Goal: Task Accomplishment & Management: Use online tool/utility

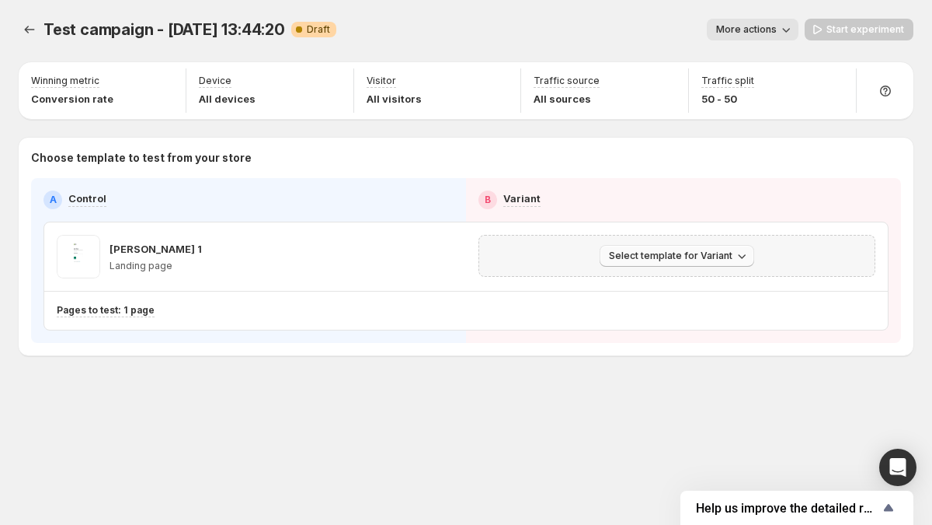
click at [628, 256] on span "Select template for Variant" at bounding box center [671, 255] width 124 height 12
click at [635, 289] on span "Select an existing template" at bounding box center [666, 288] width 131 height 12
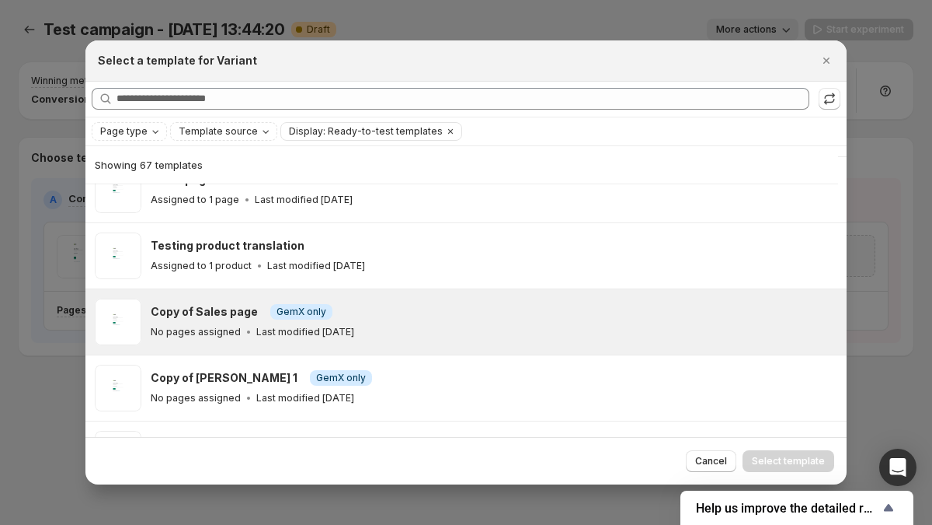
scroll to position [267, 0]
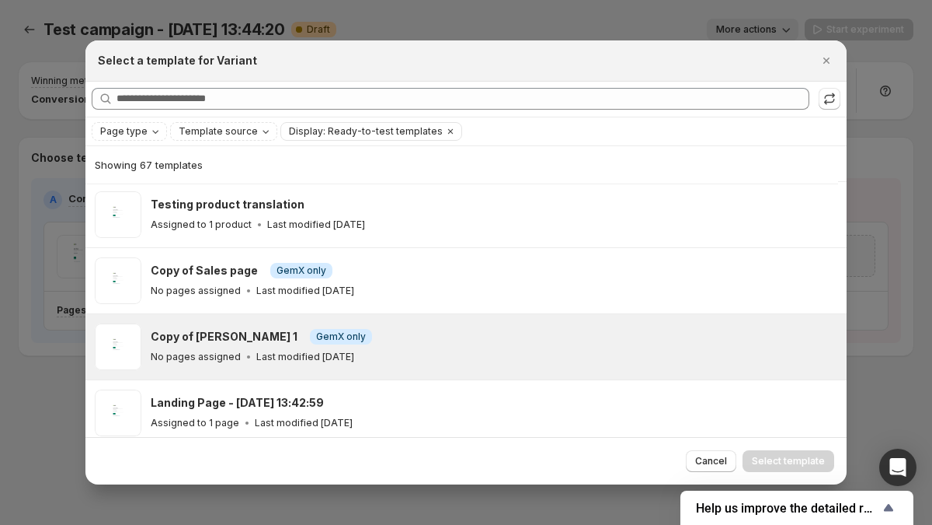
click at [523, 344] on div "Copy of [PERSON_NAME] 1 Info GemX only No pages assigned Last modified [DATE]" at bounding box center [492, 347] width 682 height 36
click at [799, 466] on span "Select template" at bounding box center [788, 461] width 73 height 12
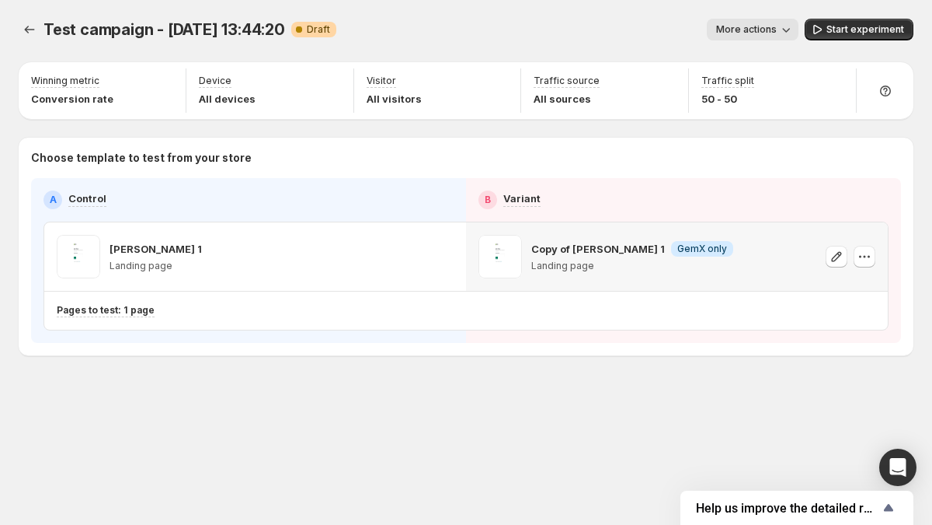
click at [783, 374] on div "Test campaign - [DATE] 13:44:20. This page is ready Test campaign - [DATE] 13:4…" at bounding box center [466, 219] width 932 height 439
click at [863, 264] on button "button" at bounding box center [865, 257] width 22 height 22
click at [863, 261] on icon "button" at bounding box center [865, 257] width 16 height 16
click at [645, 375] on div "Test campaign - [DATE] 13:44:20. This page is ready Test campaign - [DATE] 13:4…" at bounding box center [466, 219] width 932 height 439
click at [442, 259] on icon "button" at bounding box center [443, 257] width 16 height 16
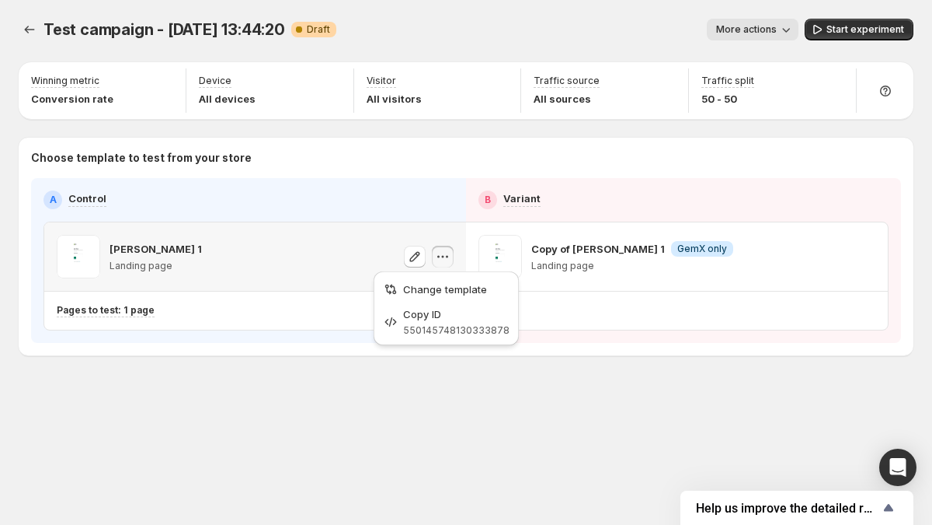
click at [442, 259] on icon "button" at bounding box center [443, 257] width 16 height 16
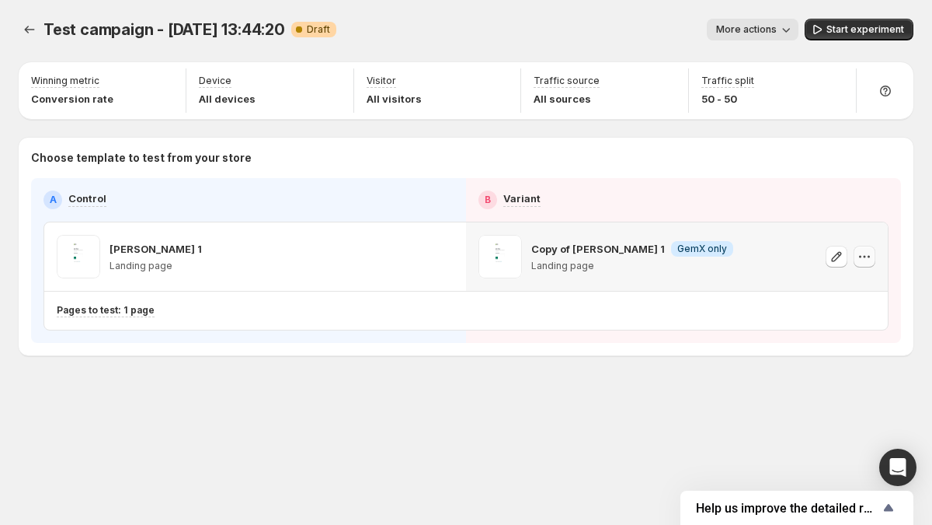
click at [872, 259] on icon "button" at bounding box center [865, 257] width 16 height 16
click at [860, 253] on icon "button" at bounding box center [865, 257] width 16 height 16
click at [834, 284] on span "Change template" at bounding box center [865, 289] width 84 height 12
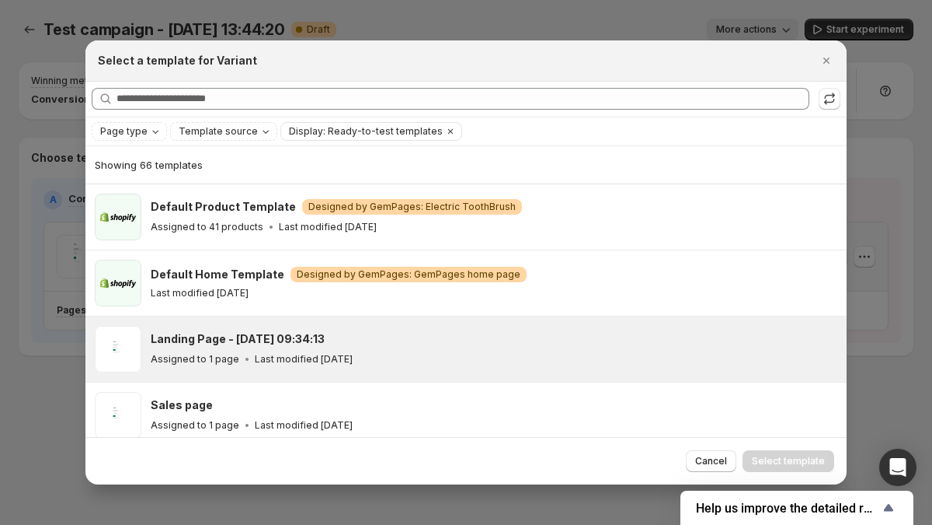
click at [579, 336] on div "Landing Page - [DATE] 09:34:13" at bounding box center [492, 339] width 682 height 16
click at [837, 59] on div "Refresh to update" at bounding box center [831, 71] width 106 height 34
click at [828, 57] on icon "Close" at bounding box center [827, 61] width 16 height 16
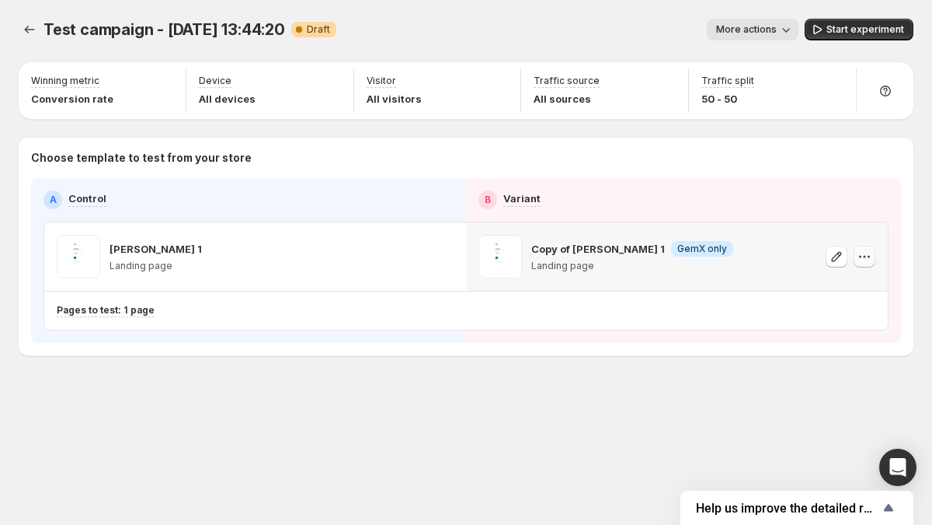
click at [859, 257] on icon "button" at bounding box center [865, 257] width 16 height 16
click at [840, 296] on span "Change template" at bounding box center [872, 289] width 99 height 16
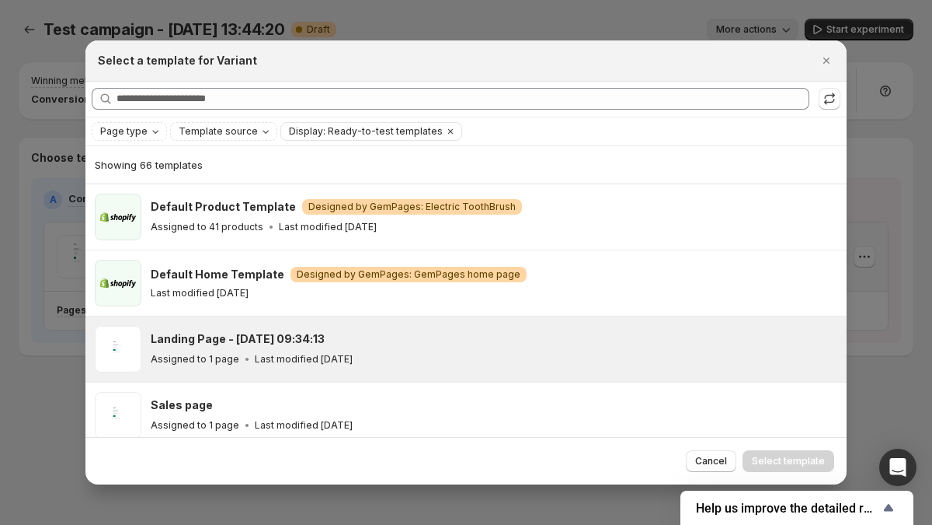
click at [584, 351] on div "Assigned to 1 page Last modified [DATE]" at bounding box center [492, 359] width 682 height 16
click at [779, 458] on span "Select template" at bounding box center [788, 461] width 73 height 12
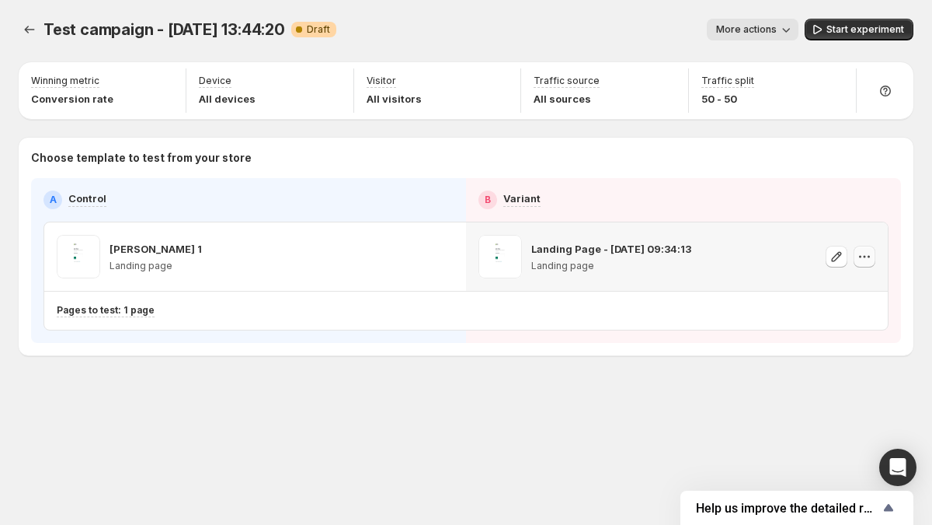
click at [859, 258] on icon "button" at bounding box center [865, 257] width 16 height 16
click at [864, 256] on icon "button" at bounding box center [865, 257] width 16 height 16
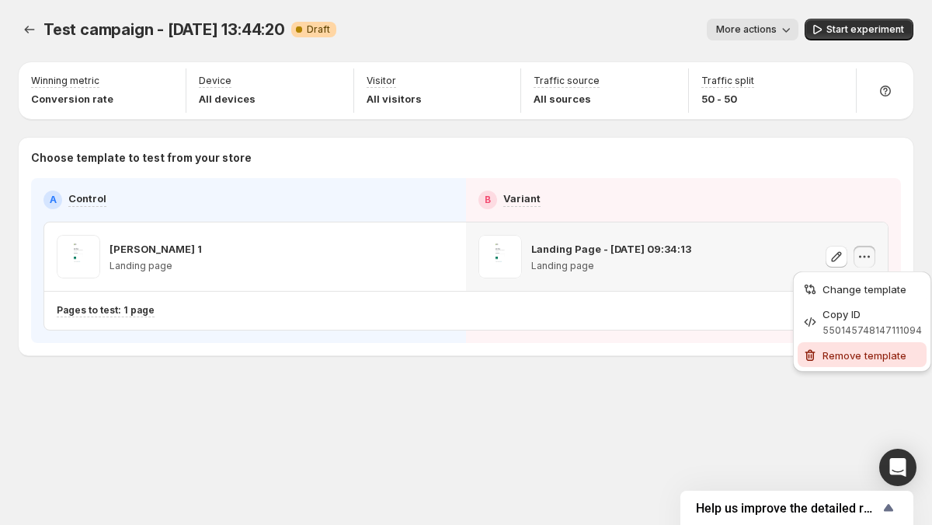
click at [847, 354] on span "Remove template" at bounding box center [865, 355] width 84 height 12
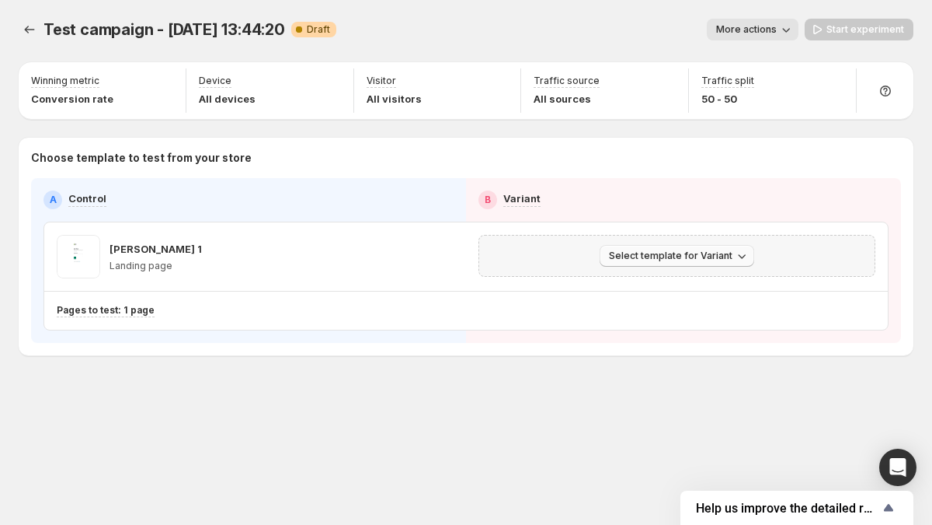
click at [725, 263] on button "Select template for Variant" at bounding box center [677, 256] width 155 height 22
click at [724, 259] on span "Select template for Variant" at bounding box center [671, 255] width 124 height 12
click at [659, 194] on div "B Variant" at bounding box center [684, 199] width 410 height 19
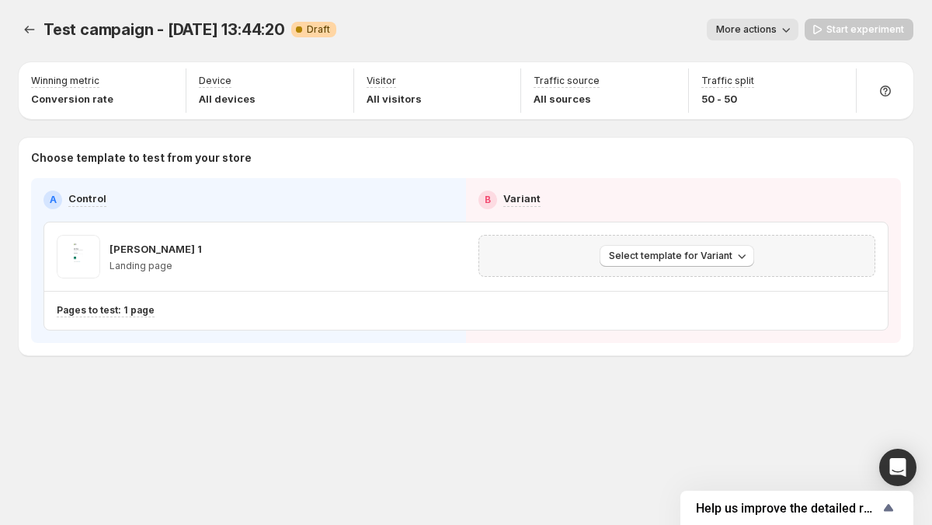
click at [769, 256] on div "Select template for Variant" at bounding box center [677, 256] width 377 height 22
click at [723, 257] on span "Select template for Variant" at bounding box center [671, 255] width 124 height 12
click at [792, 253] on div "Select template for Variant" at bounding box center [677, 256] width 377 height 22
click at [667, 263] on button "Select template for Variant" at bounding box center [677, 256] width 155 height 22
click at [670, 260] on span "Select template for Variant" at bounding box center [671, 255] width 124 height 12
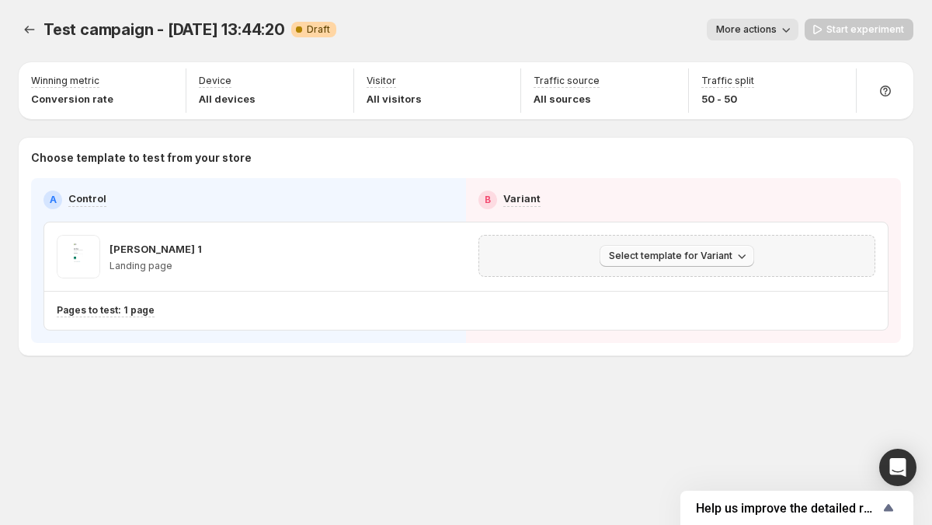
click at [667, 257] on span "Select template for Variant" at bounding box center [671, 255] width 124 height 12
click at [660, 286] on span "Select an existing template" at bounding box center [666, 288] width 131 height 12
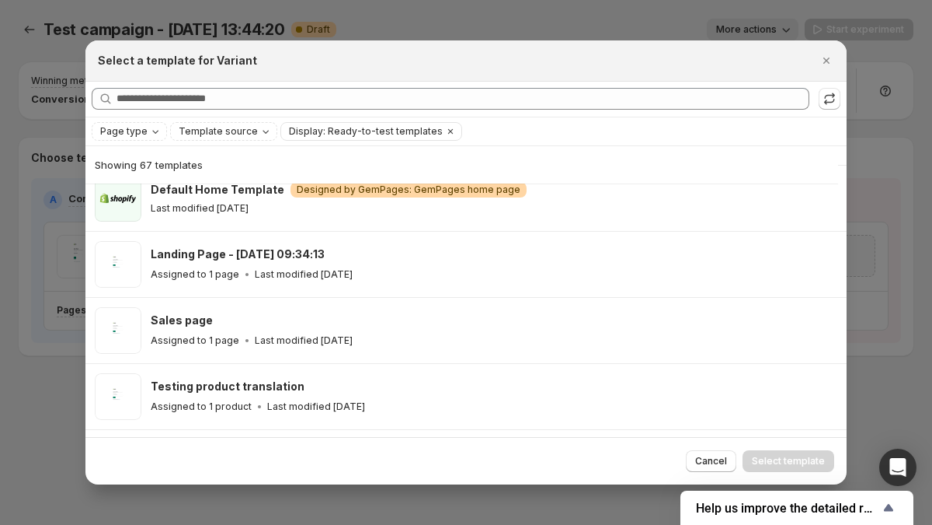
scroll to position [89, 0]
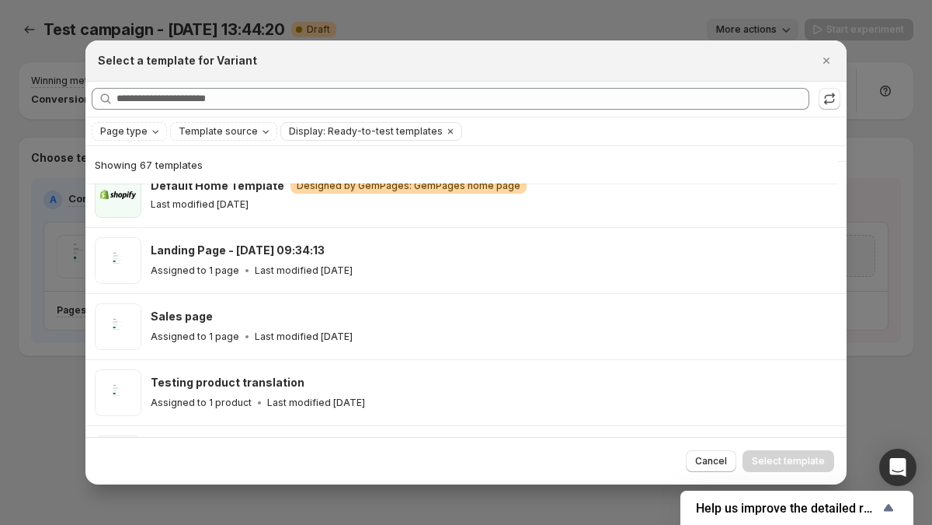
click at [49, 251] on div at bounding box center [466, 262] width 932 height 525
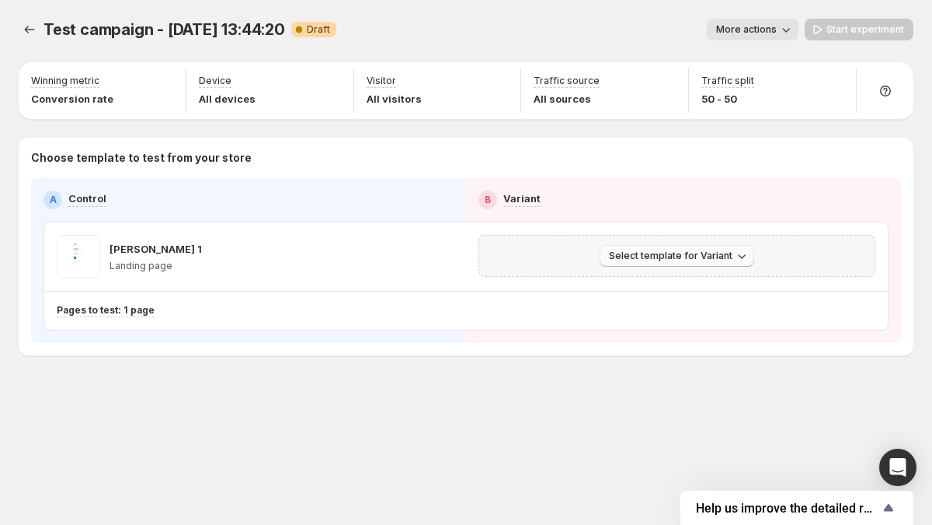
click at [725, 251] on span "Select template for Variant" at bounding box center [671, 255] width 124 height 12
click at [694, 282] on span "Select an existing template" at bounding box center [666, 288] width 131 height 12
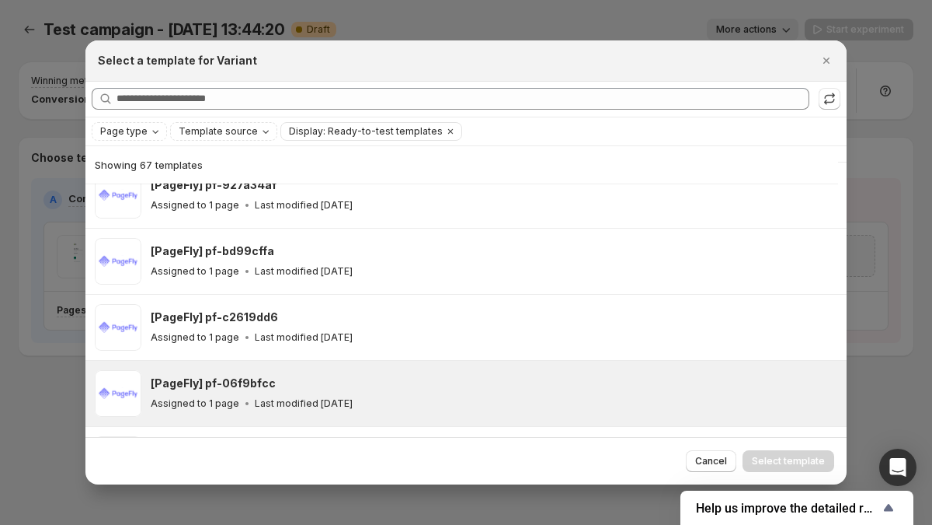
scroll to position [1464, 0]
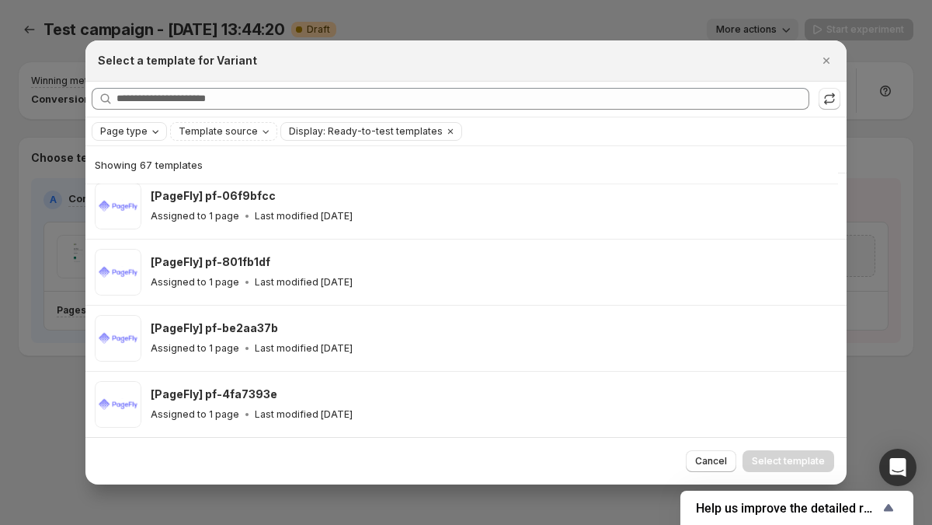
click at [149, 131] on icon "Page type" at bounding box center [155, 131] width 12 height 12
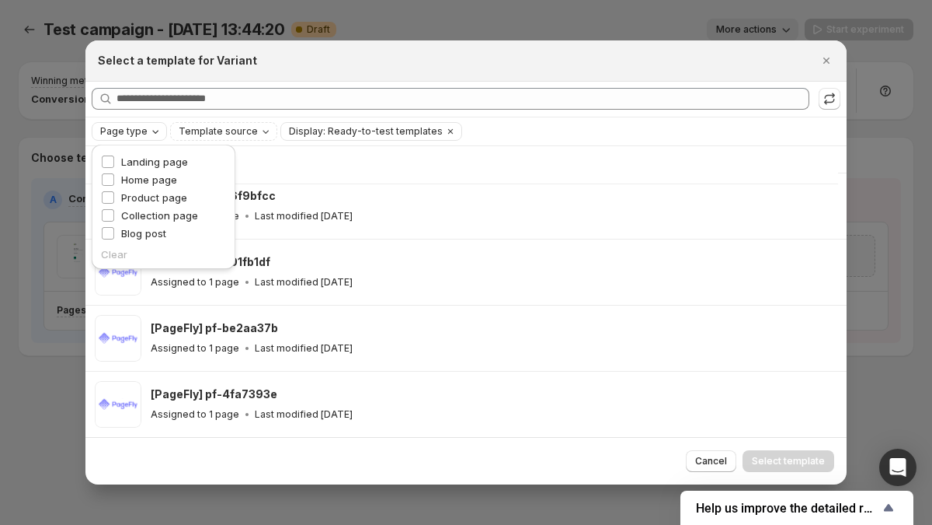
click at [149, 131] on icon "Page type" at bounding box center [155, 131] width 12 height 12
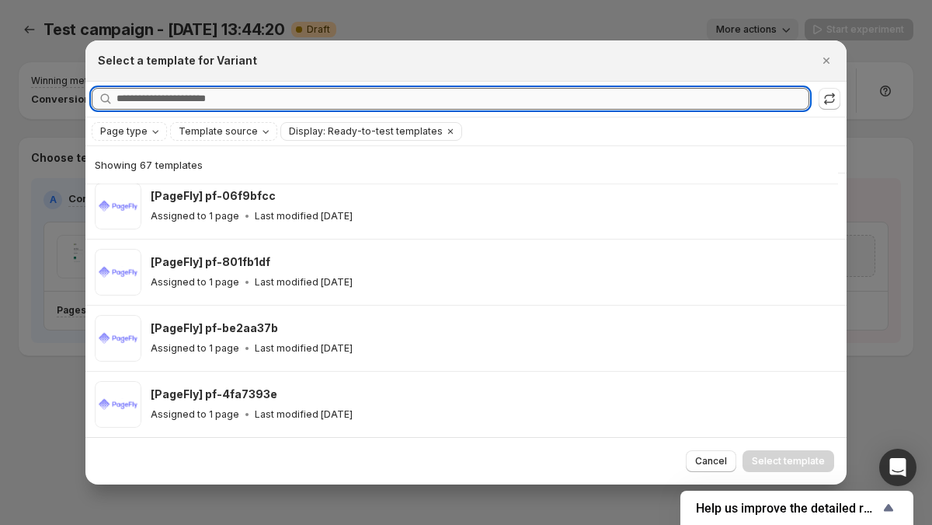
click at [169, 95] on input "Searching all templates" at bounding box center [463, 99] width 693 height 22
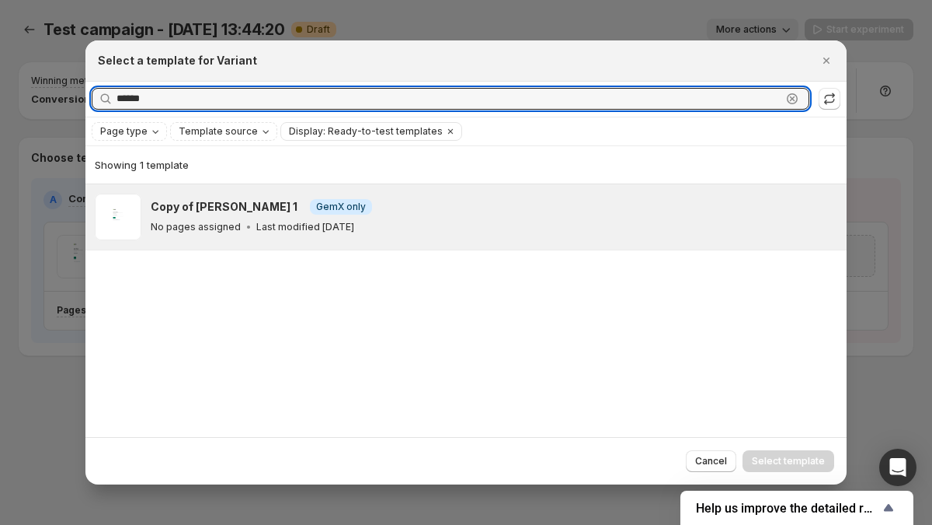
type input "******"
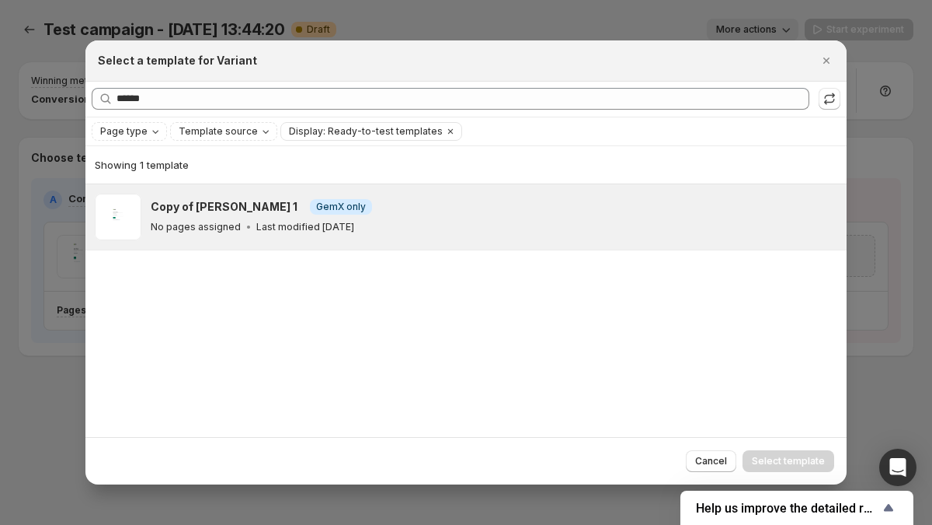
click at [210, 229] on p "No pages assigned" at bounding box center [196, 227] width 90 height 12
click at [789, 447] on div "Cancel Select template" at bounding box center [466, 460] width 762 height 47
click at [792, 448] on div "Cancel Select template" at bounding box center [466, 460] width 762 height 47
click at [793, 459] on span "Select template" at bounding box center [788, 461] width 73 height 12
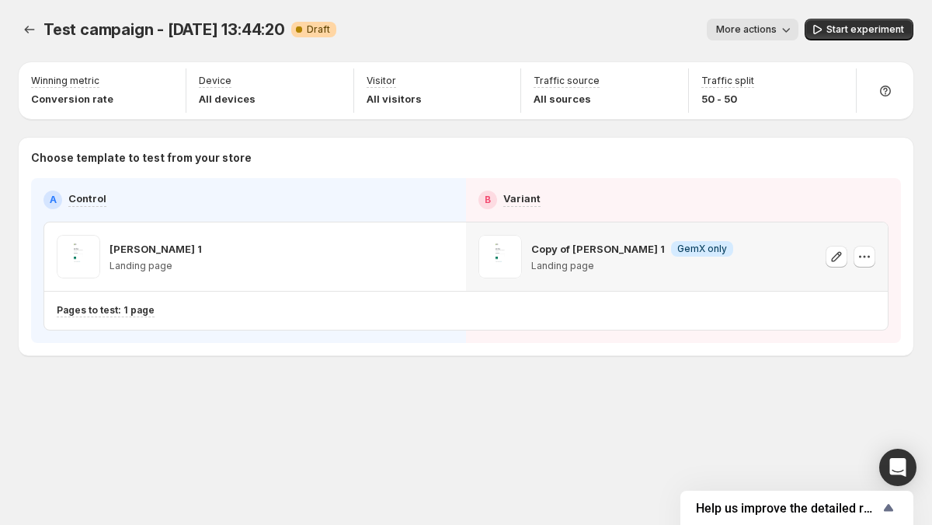
click at [790, 426] on div "Test campaign - [DATE] 13:44:20. This page is ready Test campaign - [DATE] 13:4…" at bounding box center [466, 219] width 932 height 439
click at [717, 398] on div "Test campaign - [DATE] 13:44:20. This page is ready Test campaign - [DATE] 13:4…" at bounding box center [466, 219] width 932 height 439
click at [577, 319] on div "Pages to test: 1 page" at bounding box center [404, 311] width 695 height 26
click at [509, 412] on div "Test campaign - [DATE] 13:44:20. This page is ready Test campaign - [DATE] 13:4…" at bounding box center [466, 219] width 932 height 439
click at [354, 242] on div "[PERSON_NAME] 1 Landing page" at bounding box center [255, 257] width 397 height 44
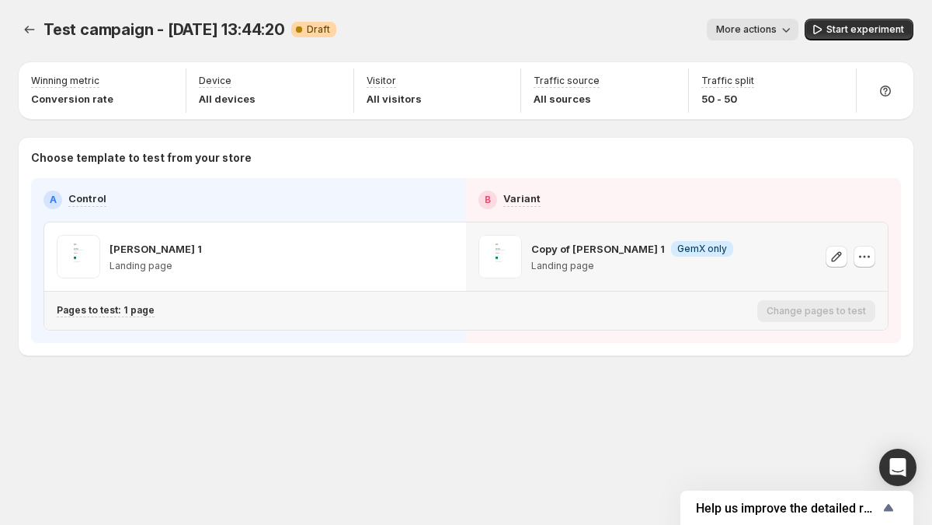
click at [476, 293] on div "Pages to test: 1 page Change pages to test" at bounding box center [466, 310] width 844 height 38
click at [547, 249] on p "Copy of [PERSON_NAME] 1" at bounding box center [599, 249] width 134 height 16
click at [552, 267] on p "Landing page" at bounding box center [633, 266] width 202 height 12
click at [571, 264] on p "Landing page" at bounding box center [633, 266] width 202 height 12
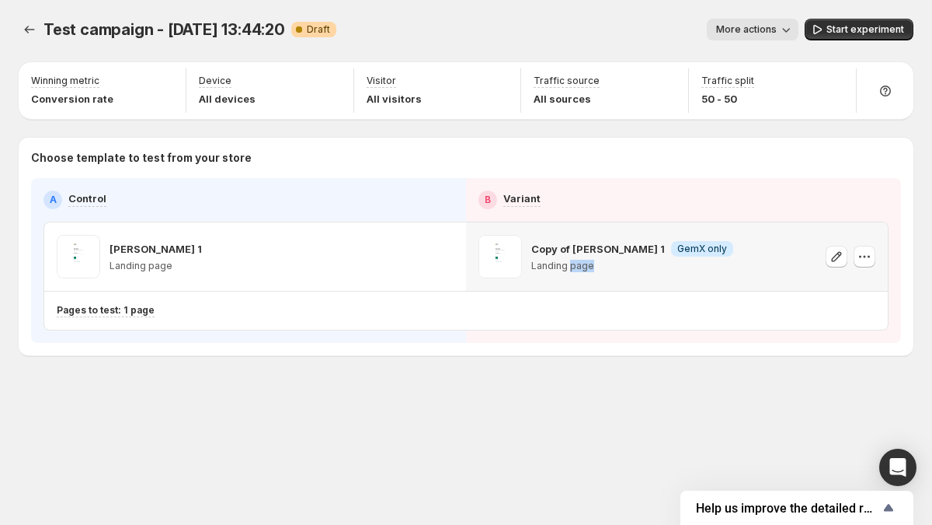
click at [571, 264] on p "Landing page" at bounding box center [633, 266] width 202 height 12
click at [584, 251] on p "Copy of [PERSON_NAME] 1" at bounding box center [599, 249] width 134 height 16
click at [626, 246] on p "Copy of [PERSON_NAME] 1" at bounding box center [599, 249] width 134 height 16
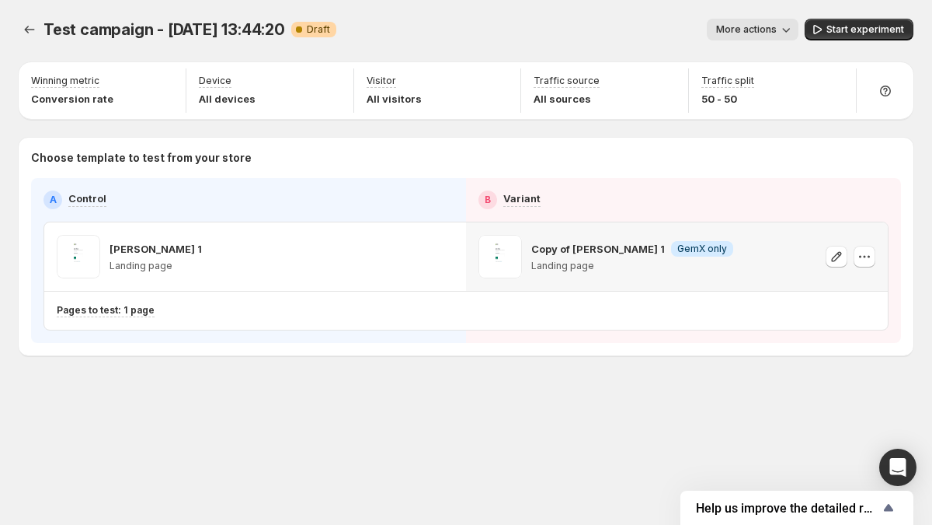
click at [643, 246] on div "Copy of [PERSON_NAME] 1 Info GemX only" at bounding box center [633, 249] width 202 height 16
click at [639, 246] on p "Copy of [PERSON_NAME] 1" at bounding box center [599, 249] width 134 height 16
click at [612, 249] on p "Copy of [PERSON_NAME] 1" at bounding box center [599, 249] width 134 height 16
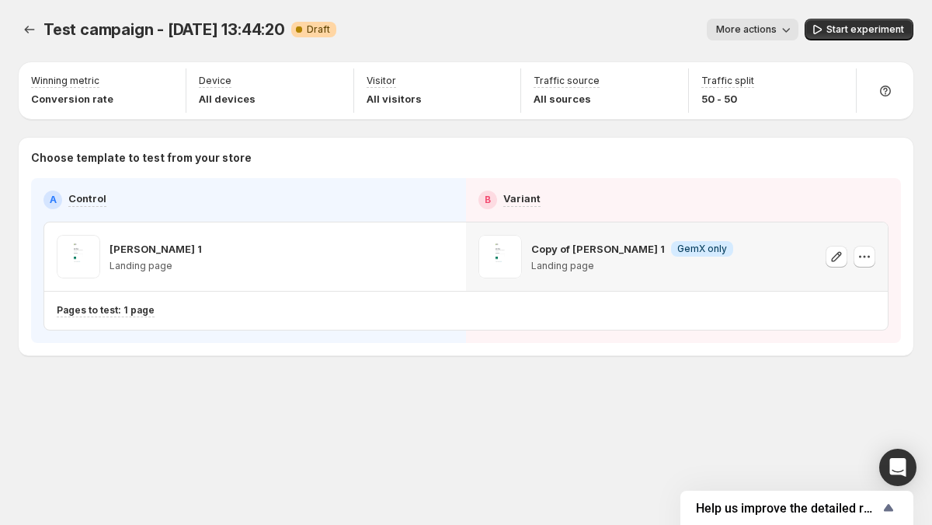
click at [573, 250] on p "Copy of [PERSON_NAME] 1" at bounding box center [599, 249] width 134 height 16
click at [559, 250] on p "Copy of [PERSON_NAME] 1" at bounding box center [599, 249] width 134 height 16
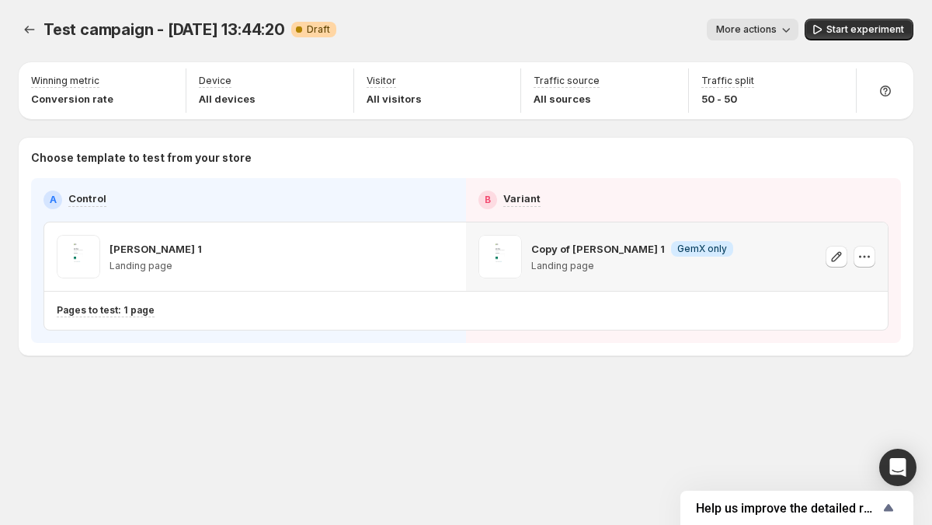
click at [550, 252] on p "Copy of [PERSON_NAME] 1" at bounding box center [599, 249] width 134 height 16
click at [545, 274] on div "Copy of [PERSON_NAME] 1 Info GemX only Landing page" at bounding box center [633, 257] width 202 height 44
click at [678, 242] on span "GemX only" at bounding box center [703, 248] width 50 height 12
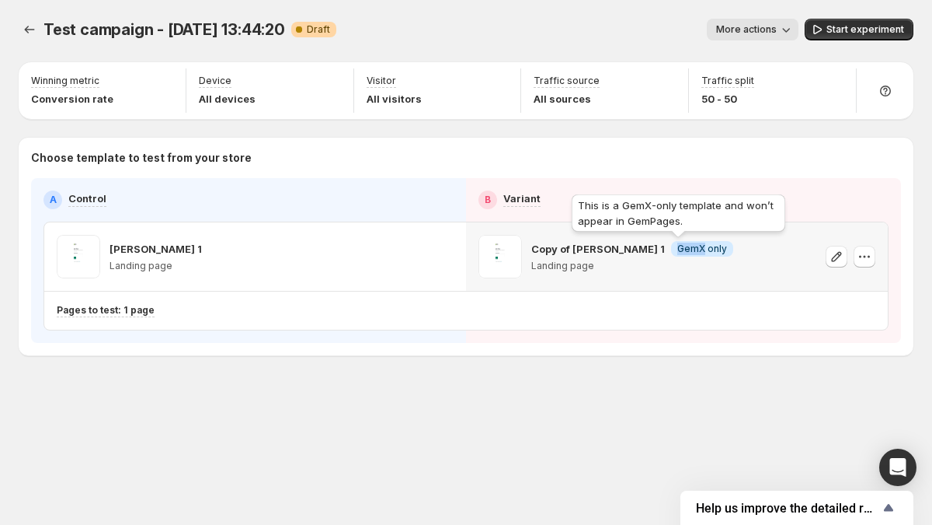
click at [678, 242] on span "GemX only" at bounding box center [703, 248] width 50 height 12
click at [691, 249] on span "GemX only" at bounding box center [703, 248] width 50 height 12
click at [685, 296] on div "Pages to test: 1 page" at bounding box center [466, 310] width 844 height 38
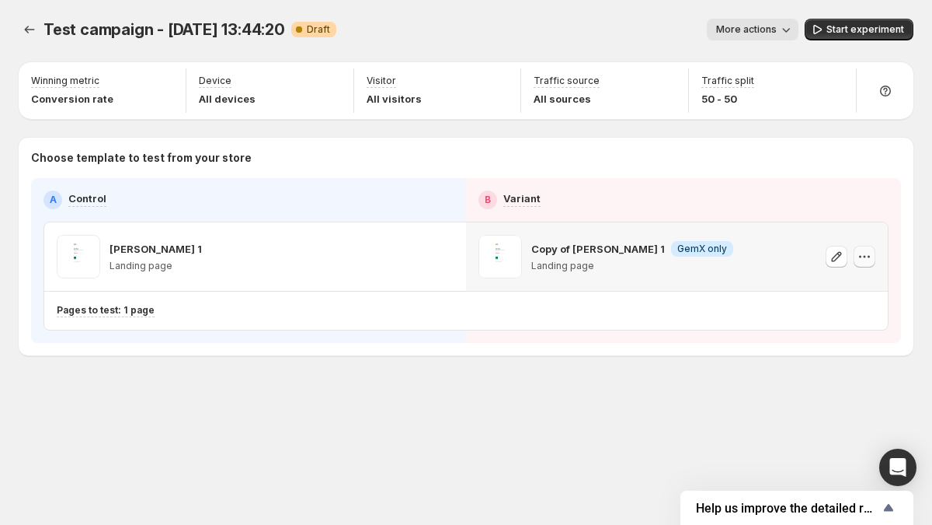
click at [873, 261] on button "button" at bounding box center [865, 257] width 22 height 22
click at [445, 259] on icon "button" at bounding box center [443, 257] width 16 height 16
click at [864, 259] on icon "button" at bounding box center [865, 257] width 16 height 16
click at [868, 255] on icon "button" at bounding box center [865, 257] width 16 height 16
click at [871, 256] on icon "button" at bounding box center [865, 257] width 16 height 16
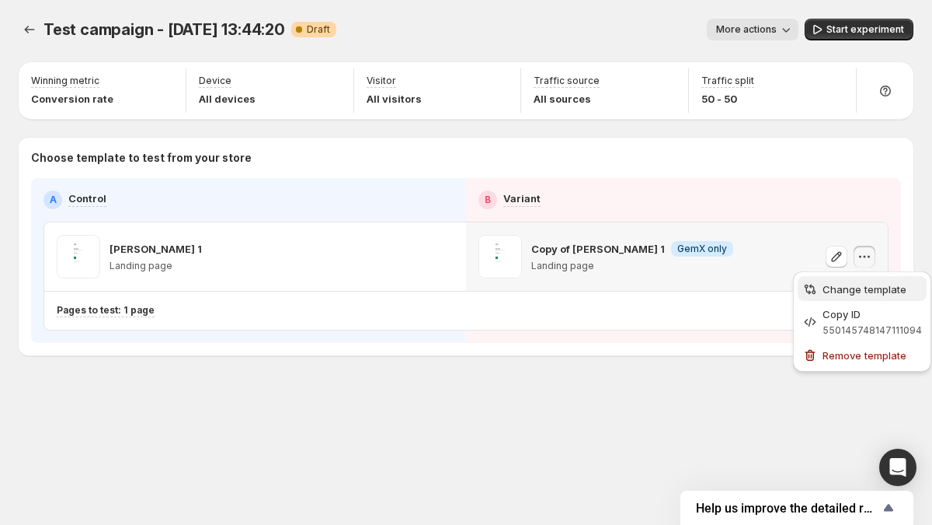
click at [861, 298] on button "Change template" at bounding box center [862, 288] width 129 height 25
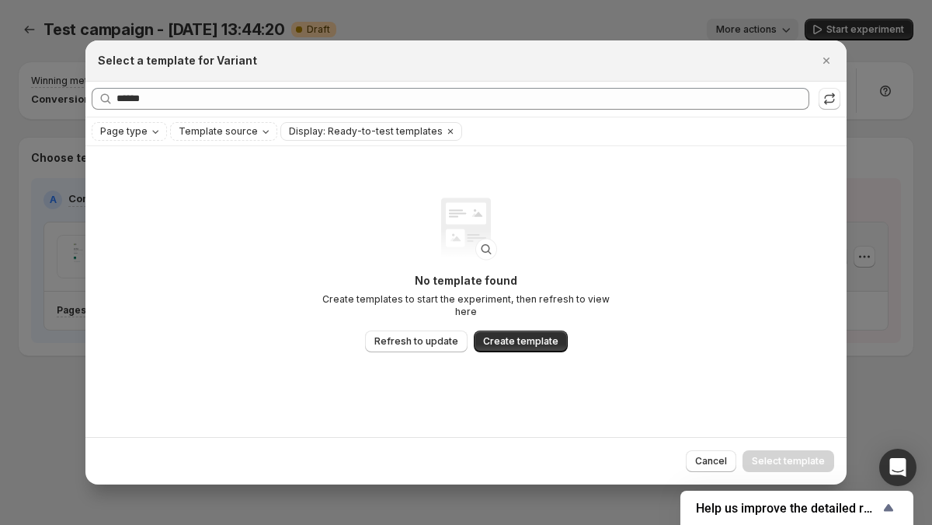
click at [766, 200] on div "No template found Create templates to start the experiment, then refresh to vie…" at bounding box center [466, 291] width 762 height 291
click at [795, 141] on div "Page type Template source Display: Ready-to-test templates Clear all" at bounding box center [466, 131] width 762 height 28
click at [829, 58] on div "Refresh to update" at bounding box center [831, 71] width 106 height 34
click at [828, 68] on div "Refresh to update" at bounding box center [831, 71] width 106 height 34
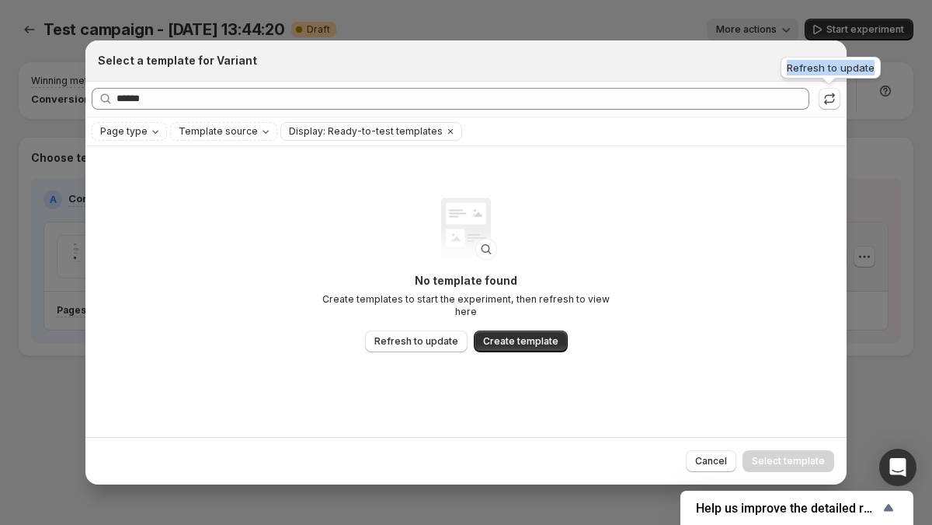
click at [828, 68] on div "Refresh to update" at bounding box center [831, 71] width 106 height 34
click at [803, 185] on div "No template found Create templates to start the experiment, then refresh to vie…" at bounding box center [466, 291] width 762 height 291
click at [822, 66] on div "Refresh to update" at bounding box center [831, 71] width 106 height 34
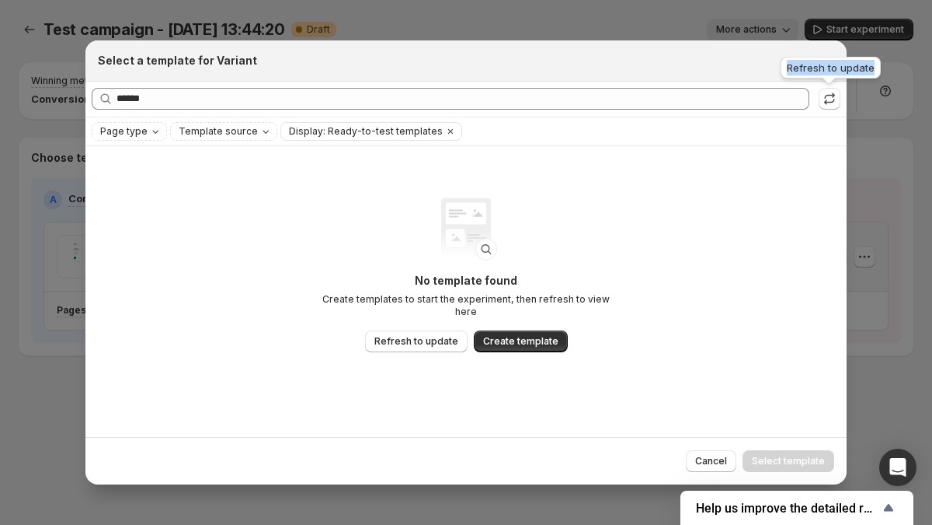
click at [822, 66] on div "Refresh to update" at bounding box center [831, 71] width 106 height 34
click at [831, 164] on div "No template found Create templates to start the experiment, then refresh to vie…" at bounding box center [466, 291] width 762 height 291
click at [823, 47] on div "Select a template for Variant" at bounding box center [466, 60] width 762 height 41
click at [826, 67] on div "Refresh to update" at bounding box center [831, 71] width 106 height 34
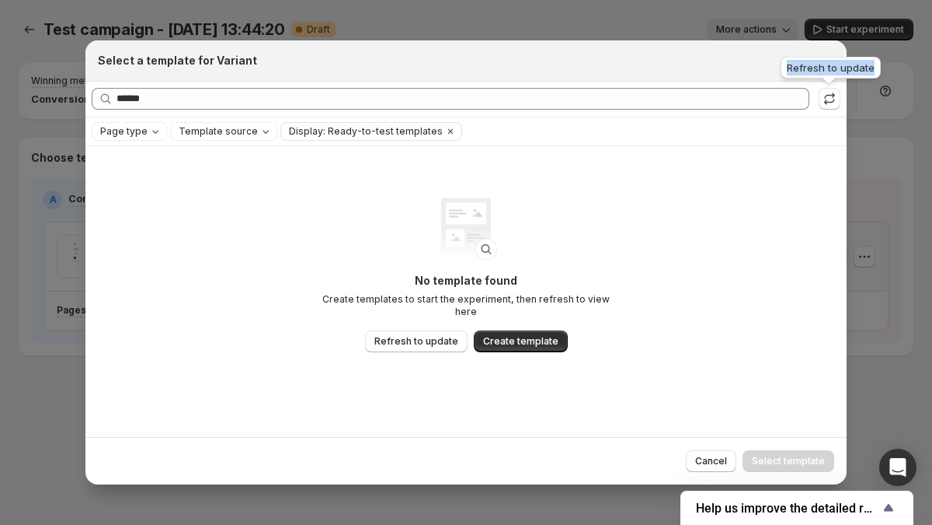
click at [826, 67] on div "Refresh to update" at bounding box center [831, 71] width 106 height 34
click at [831, 156] on div "No template found Create templates to start the experiment, then refresh to vie…" at bounding box center [466, 291] width 762 height 291
click at [827, 60] on div "Refresh to update" at bounding box center [831, 71] width 106 height 34
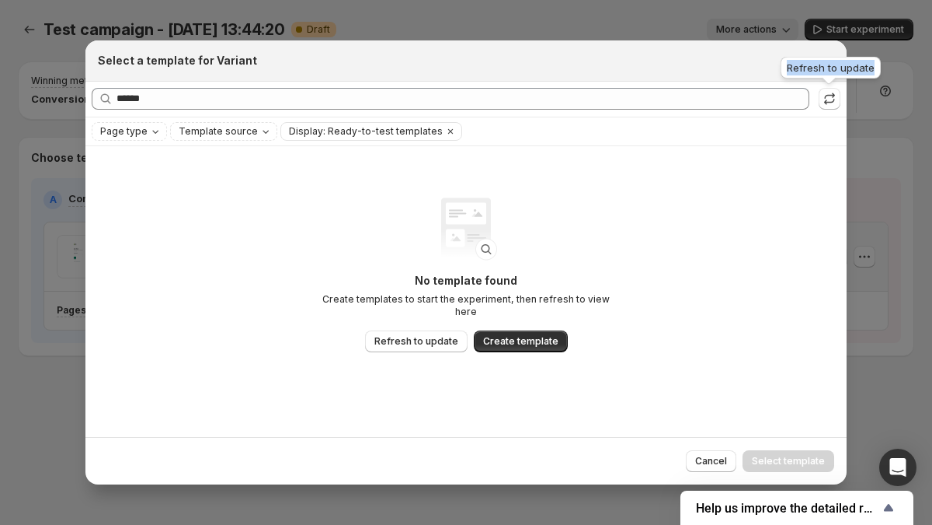
click at [827, 60] on div "Refresh to update" at bounding box center [831, 71] width 106 height 34
click at [824, 155] on div "No template found Create templates to start the experiment, then refresh to vie…" at bounding box center [466, 291] width 762 height 291
click at [829, 60] on div "Refresh to update" at bounding box center [831, 71] width 106 height 34
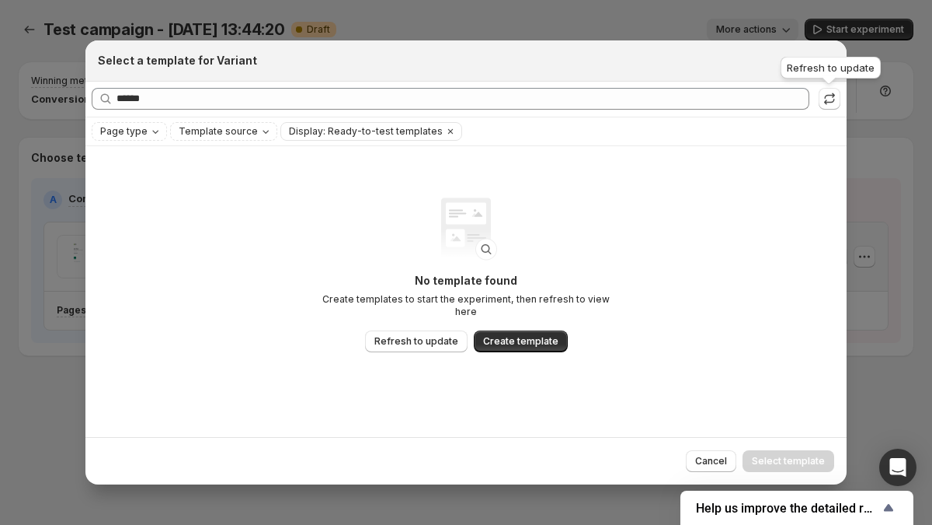
click at [788, 172] on div "No template found Create templates to start the experiment, then refresh to vie…" at bounding box center [466, 291] width 762 height 291
click at [831, 56] on div "Refresh to update" at bounding box center [831, 71] width 106 height 34
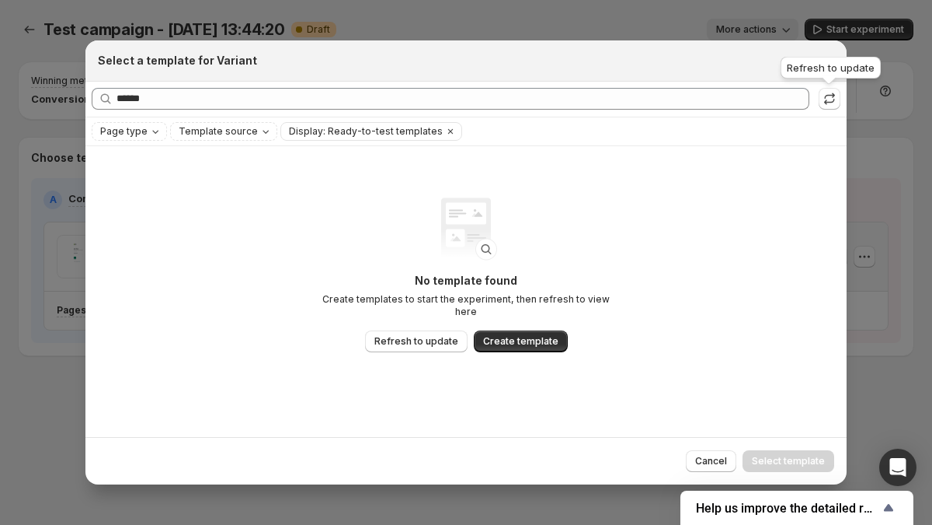
click at [810, 171] on div "No template found Create templates to start the experiment, then refresh to vie…" at bounding box center [466, 291] width 762 height 291
click at [823, 70] on div "Refresh to update" at bounding box center [831, 71] width 106 height 34
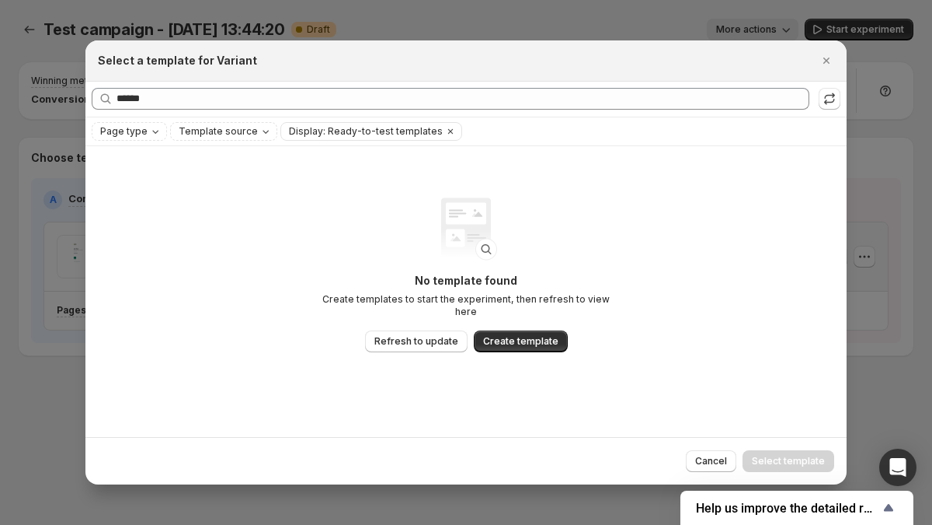
click at [737, 184] on div "No template found Create templates to start the experiment, then refresh to vie…" at bounding box center [466, 291] width 762 height 291
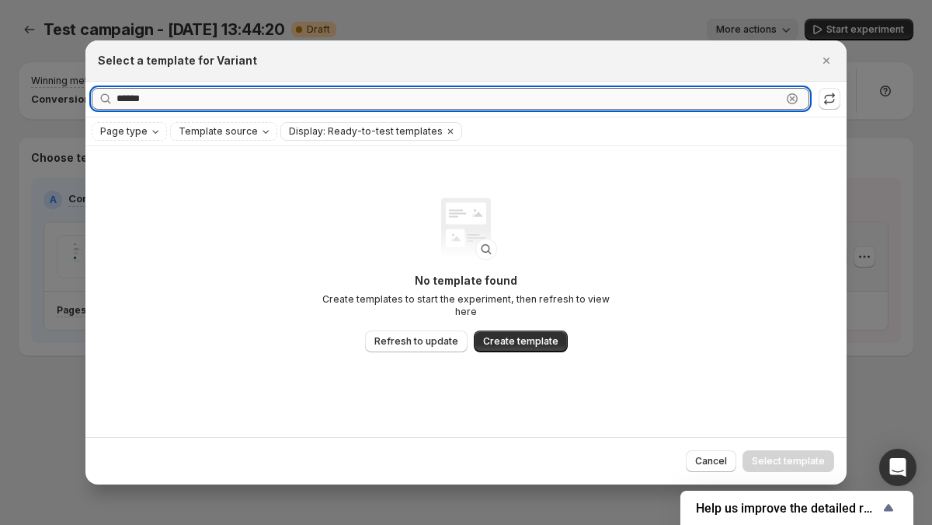
click at [377, 92] on input "******" at bounding box center [449, 99] width 665 height 22
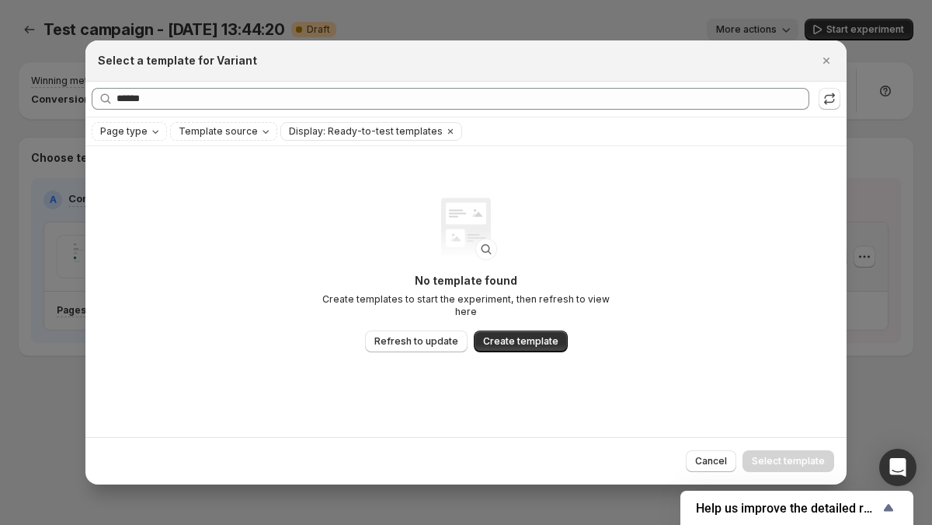
click at [396, 79] on div "Select a template for Variant" at bounding box center [466, 60] width 762 height 41
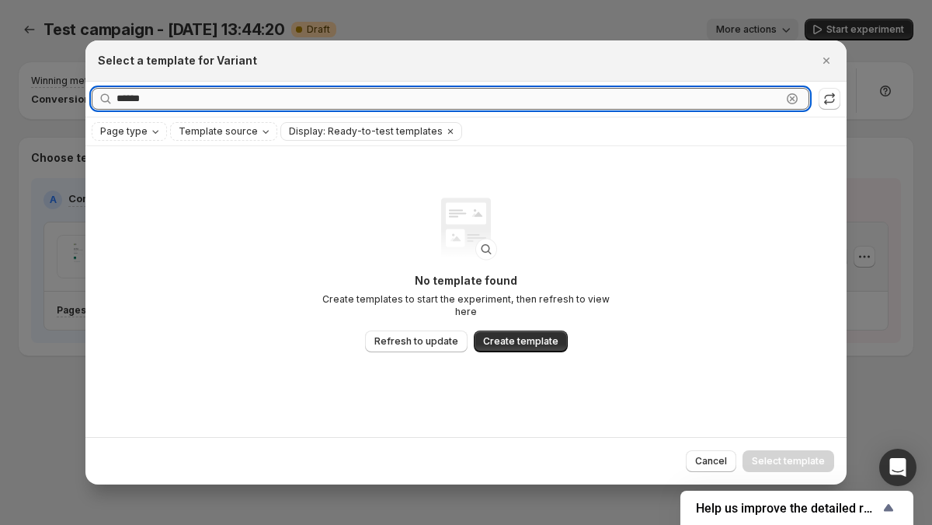
click at [382, 96] on input "******" at bounding box center [449, 99] width 665 height 22
